Goal: Find specific page/section: Find specific page/section

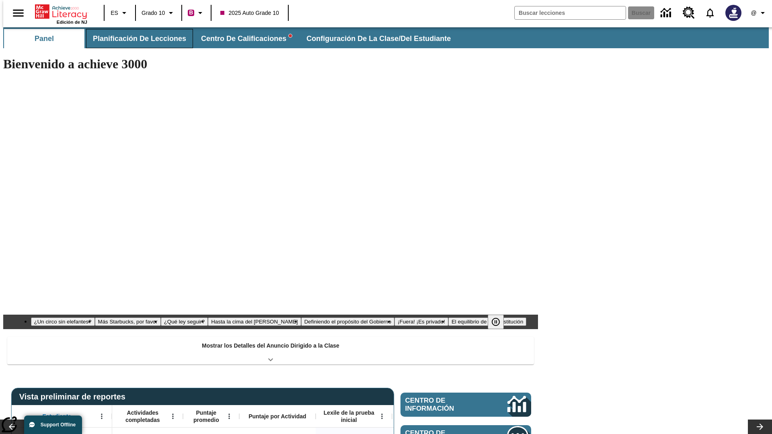
click at [135, 39] on span "Planificación de lecciones" at bounding box center [139, 38] width 93 height 9
